Goal: Task Accomplishment & Management: Use online tool/utility

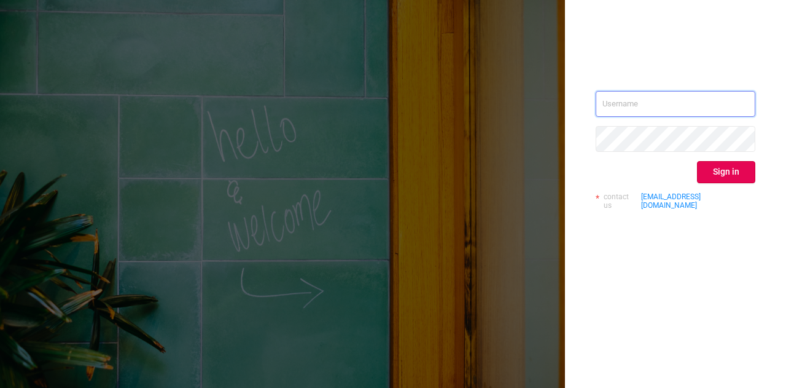
click at [674, 92] on input "text" at bounding box center [676, 104] width 160 height 26
type input "[DOMAIN_NAME][EMAIL_ADDRESS][DOMAIN_NAME]"
click at [708, 167] on button "Sign in" at bounding box center [726, 172] width 58 height 22
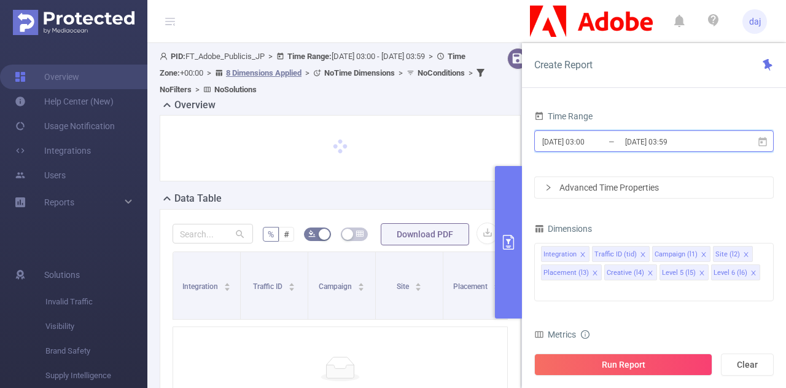
click at [723, 146] on span "[DATE] 03:00 _ [DATE] 03:59" at bounding box center [654, 140] width 240 height 21
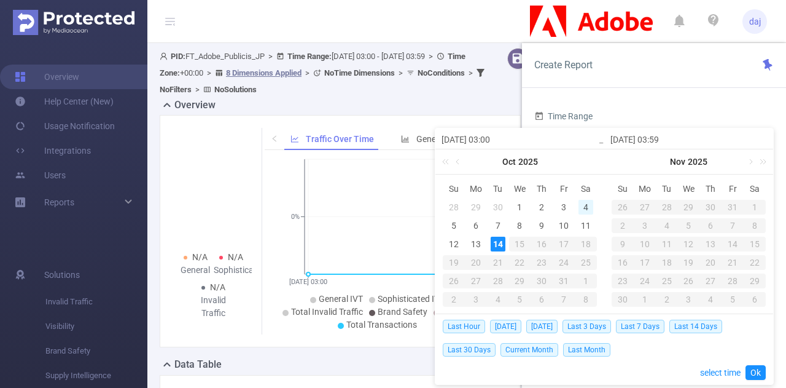
click at [580, 206] on div "4" at bounding box center [586, 207] width 15 height 15
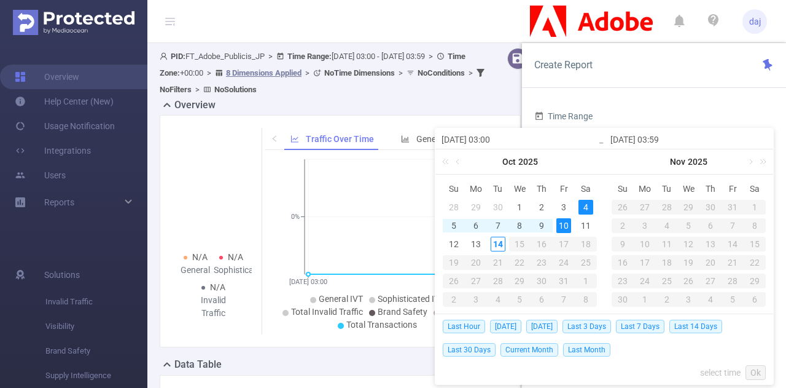
click at [569, 223] on div "10" at bounding box center [563, 225] width 15 height 15
type input "[DATE] 03:00"
type input "[DATE] 03:59"
type input "[DATE] 03:00"
type input "[DATE] 03:59"
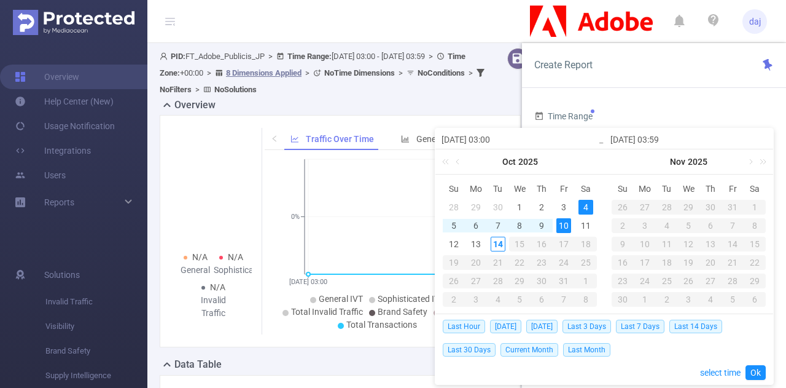
click at [493, 135] on input "[DATE] 03:00" at bounding box center [520, 139] width 157 height 15
click at [706, 372] on link "select time" at bounding box center [720, 372] width 41 height 23
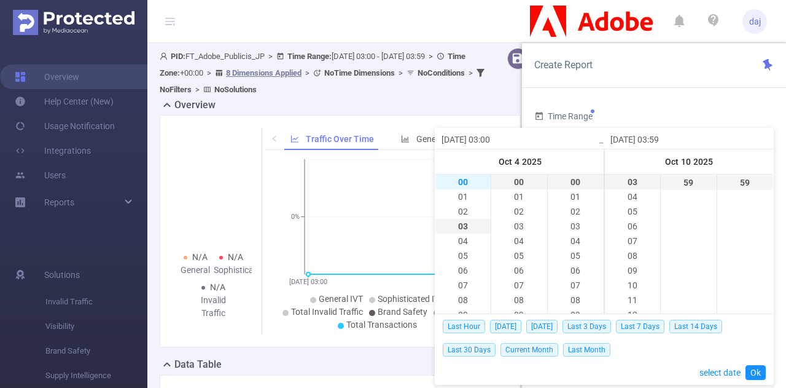
click at [459, 180] on li "00" at bounding box center [462, 181] width 55 height 15
type input "[DATE] 00:00"
click at [622, 177] on li "23" at bounding box center [632, 182] width 55 height 15
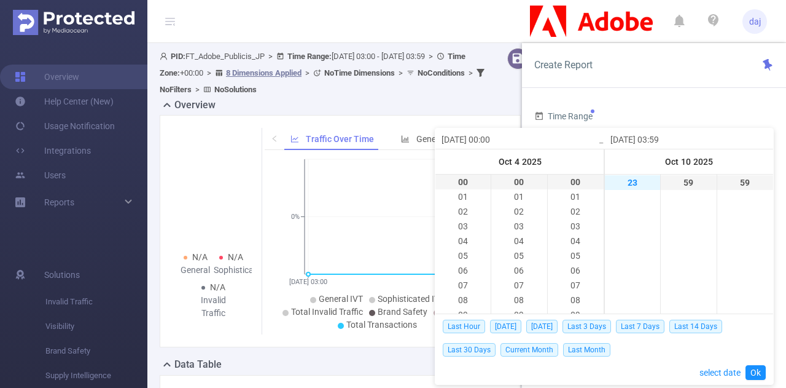
type input "[DATE] 23:59"
click at [757, 372] on link "Ok" at bounding box center [756, 372] width 20 height 15
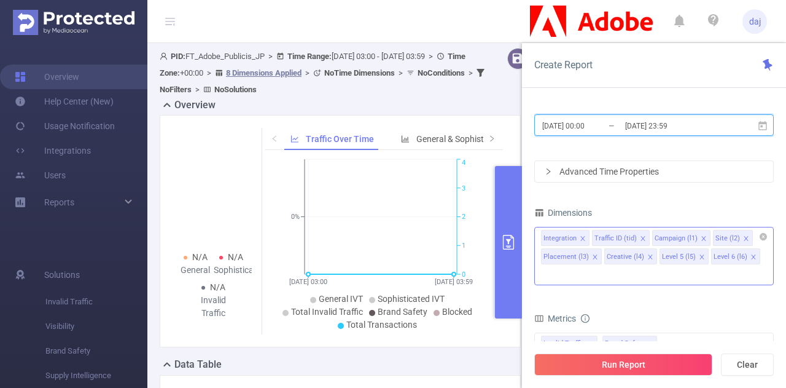
click at [582, 233] on span at bounding box center [583, 239] width 6 height 14
click at [597, 254] on icon "icon: close" at bounding box center [595, 256] width 4 height 4
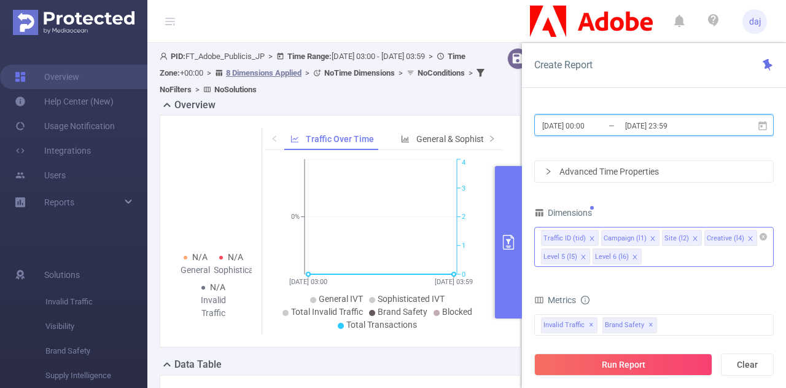
click at [748, 236] on icon "icon: close" at bounding box center [750, 238] width 4 height 4
click at [744, 236] on icon "icon: close" at bounding box center [746, 238] width 4 height 4
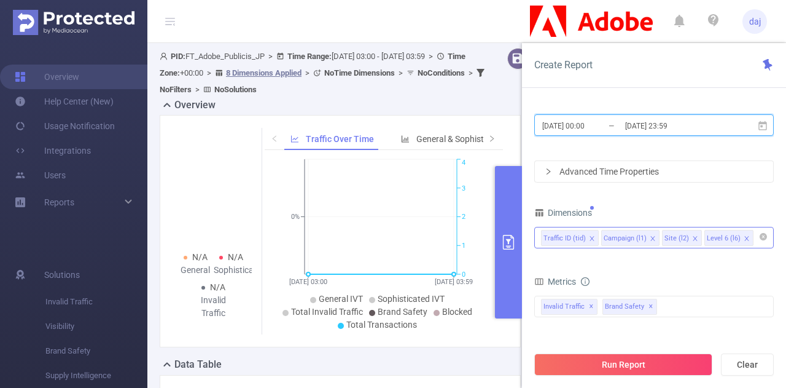
click at [744, 236] on icon "icon: close" at bounding box center [746, 238] width 4 height 4
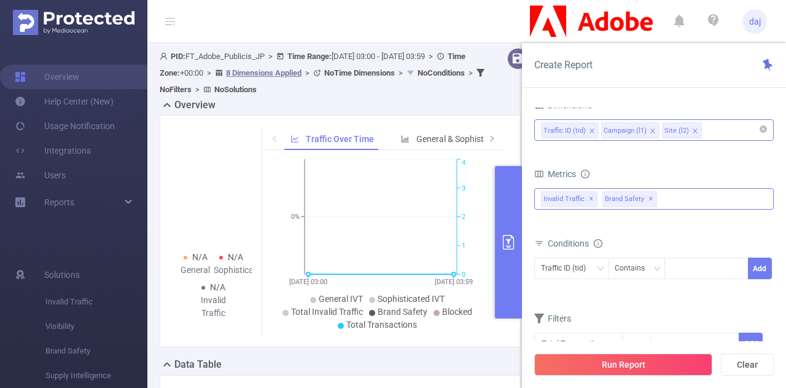
click at [591, 192] on span "Invalid Traffic ✕" at bounding box center [569, 199] width 57 height 16
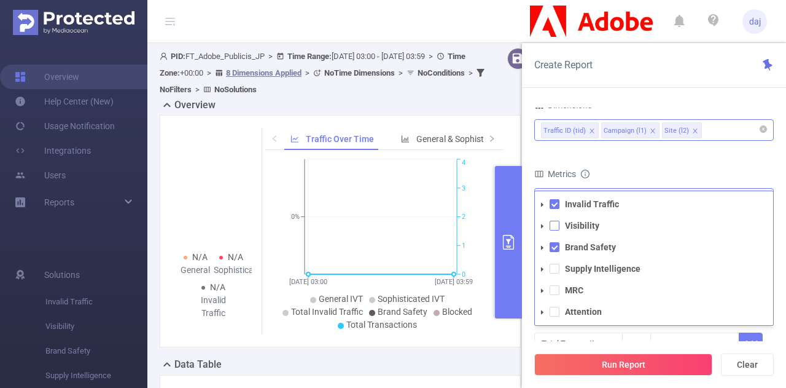
click at [558, 224] on span at bounding box center [555, 225] width 10 height 10
click at [550, 257] on ul "Invalid Traffic Visibility Brand Safety Supply Intelligence MRC Attention" at bounding box center [654, 258] width 238 height 124
click at [557, 267] on span at bounding box center [555, 268] width 10 height 10
click at [557, 286] on span at bounding box center [555, 290] width 10 height 10
click at [555, 308] on span at bounding box center [555, 311] width 10 height 10
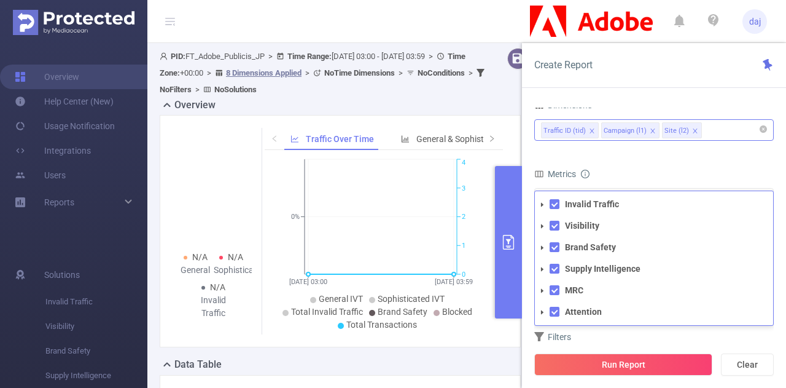
click at [722, 173] on div "Metrics" at bounding box center [654, 175] width 240 height 20
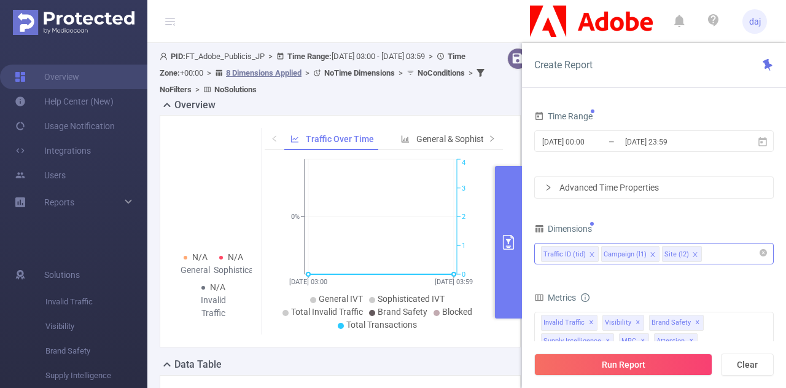
click at [540, 183] on div "Advanced Time Properties" at bounding box center [654, 187] width 238 height 21
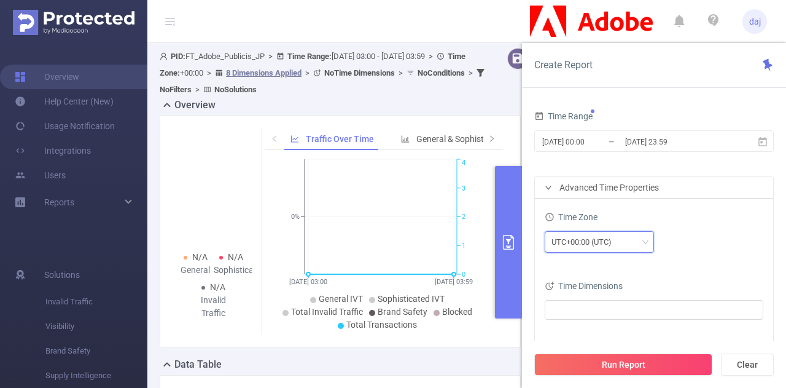
click at [583, 244] on div "UTC+00:00 (UTC)" at bounding box center [586, 242] width 69 height 20
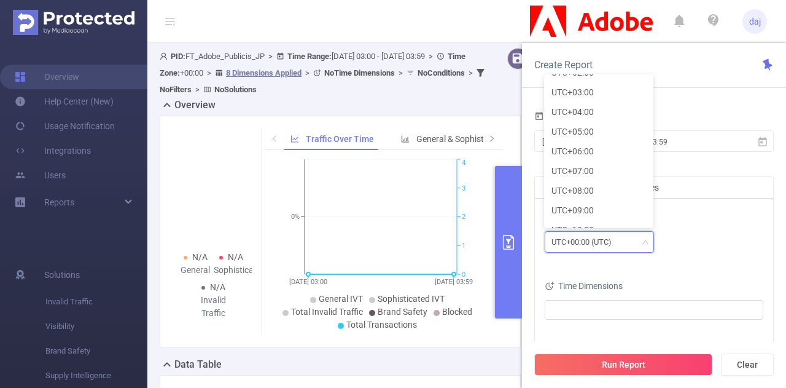
scroll to position [311, 0]
click at [590, 205] on li "UTC+09:00" at bounding box center [598, 209] width 109 height 20
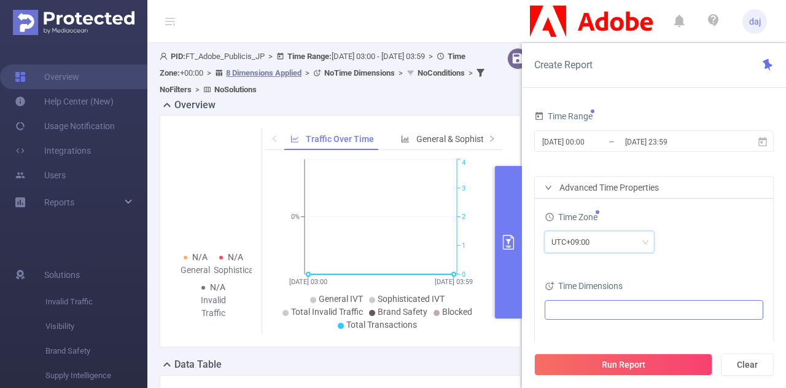
click at [591, 313] on ul at bounding box center [649, 309] width 202 height 18
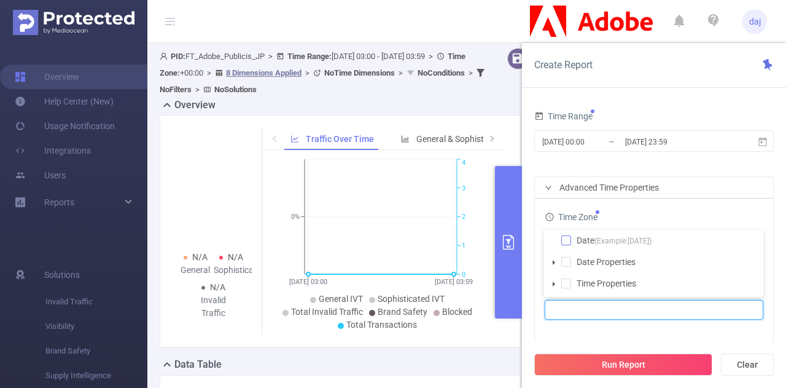
click at [567, 242] on span at bounding box center [566, 240] width 10 height 10
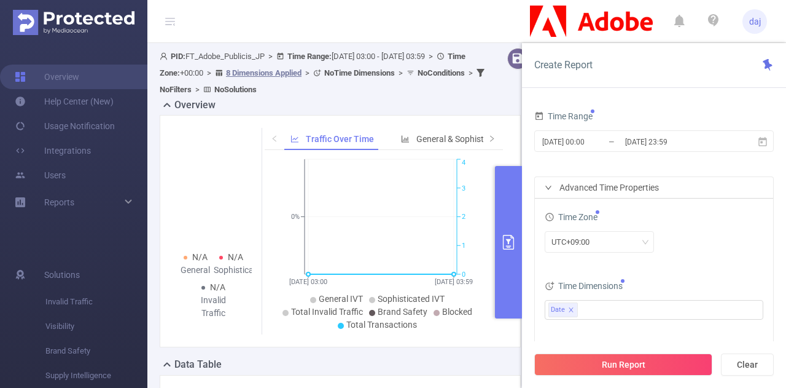
click at [671, 224] on div "Time Zone" at bounding box center [654, 218] width 219 height 20
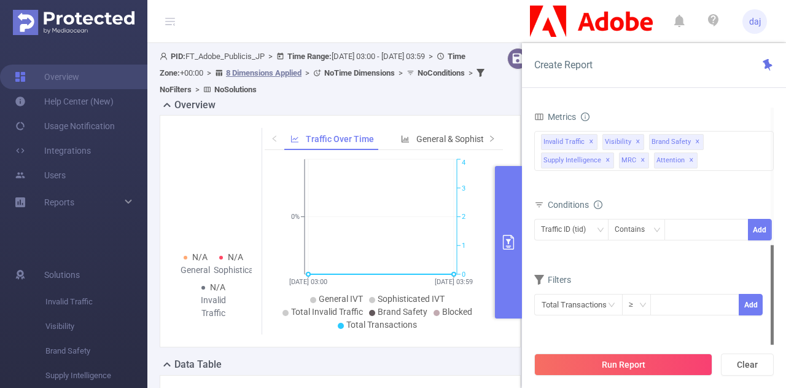
click at [645, 383] on div "Run Report Clear" at bounding box center [654, 364] width 264 height 47
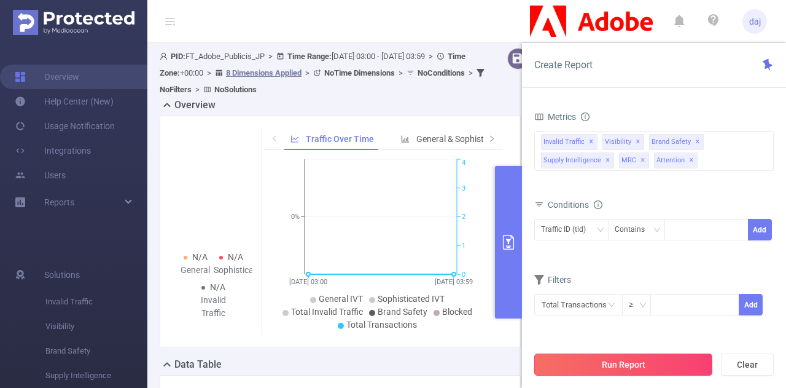
click at [641, 365] on button "Run Report" at bounding box center [623, 364] width 178 height 22
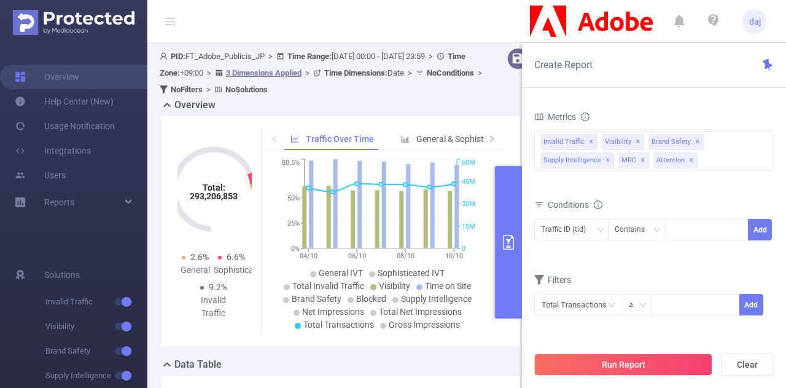
click at [513, 256] on button "primary" at bounding box center [508, 242] width 27 height 152
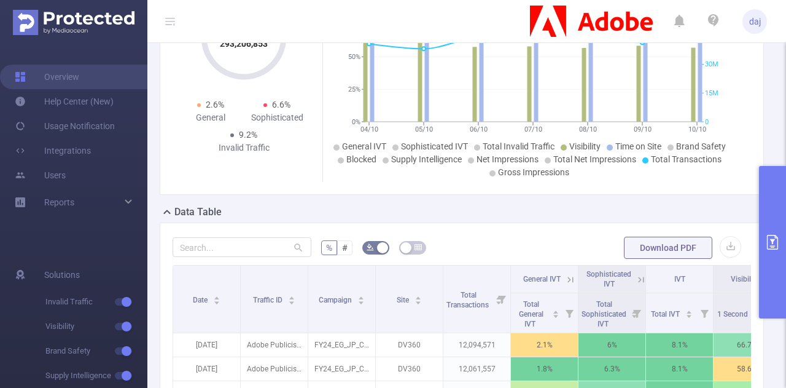
scroll to position [136, 0]
click at [728, 246] on button "button" at bounding box center [730, 245] width 21 height 21
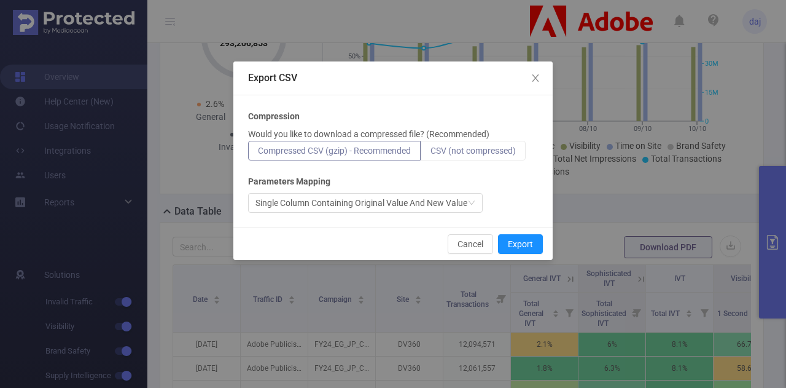
click at [488, 157] on label "CSV (not compressed)" at bounding box center [473, 151] width 105 height 20
click at [431, 154] on input "CSV (not compressed)" at bounding box center [431, 154] width 0 height 0
click at [521, 244] on button "Export" at bounding box center [520, 244] width 45 height 20
